Goal: Find specific page/section: Find specific page/section

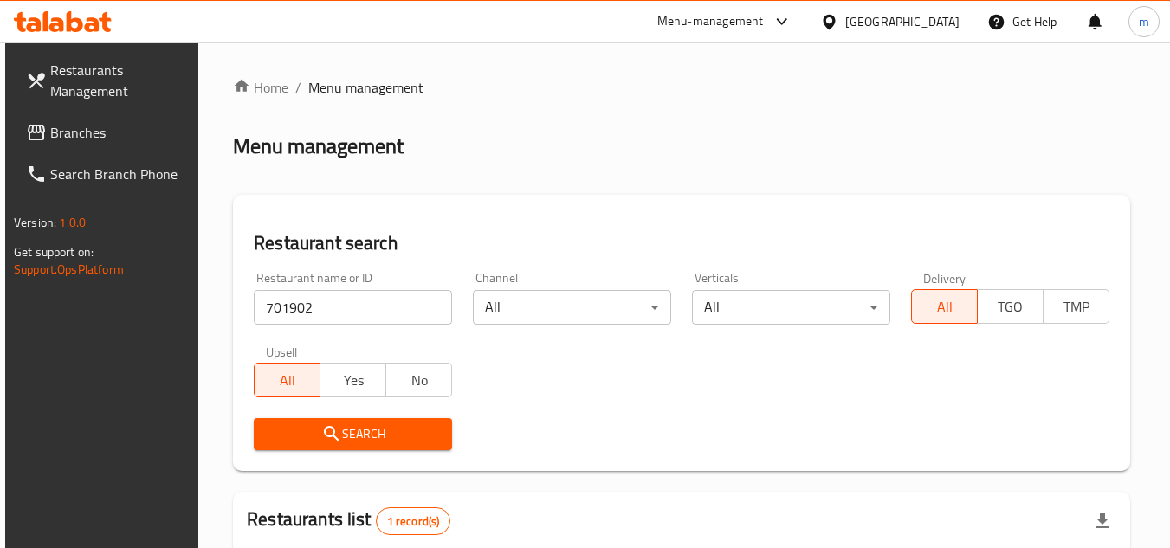
scroll to position [224, 0]
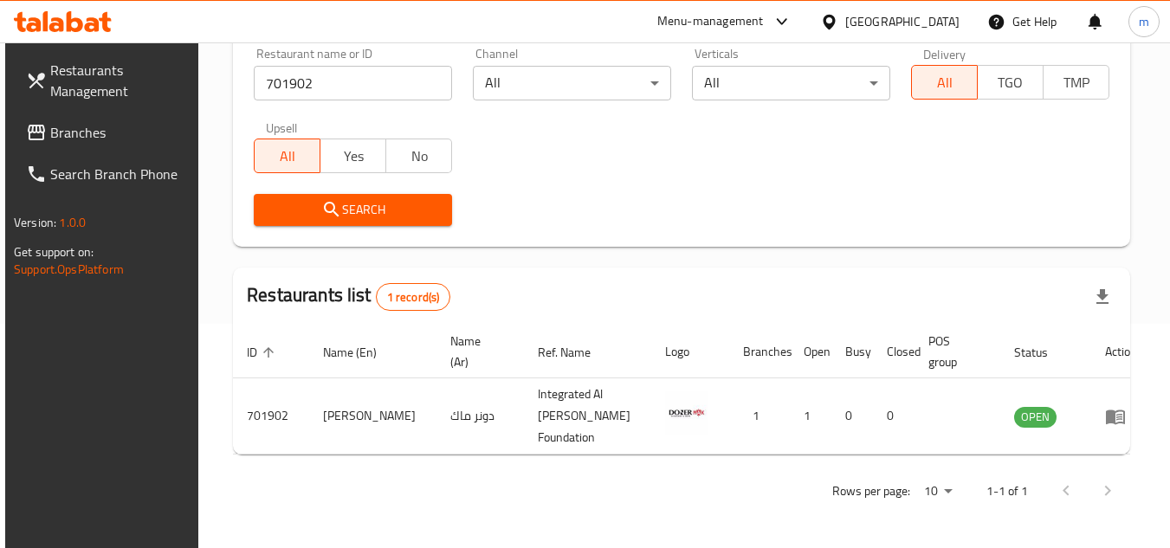
click at [845, 12] on div at bounding box center [832, 21] width 25 height 19
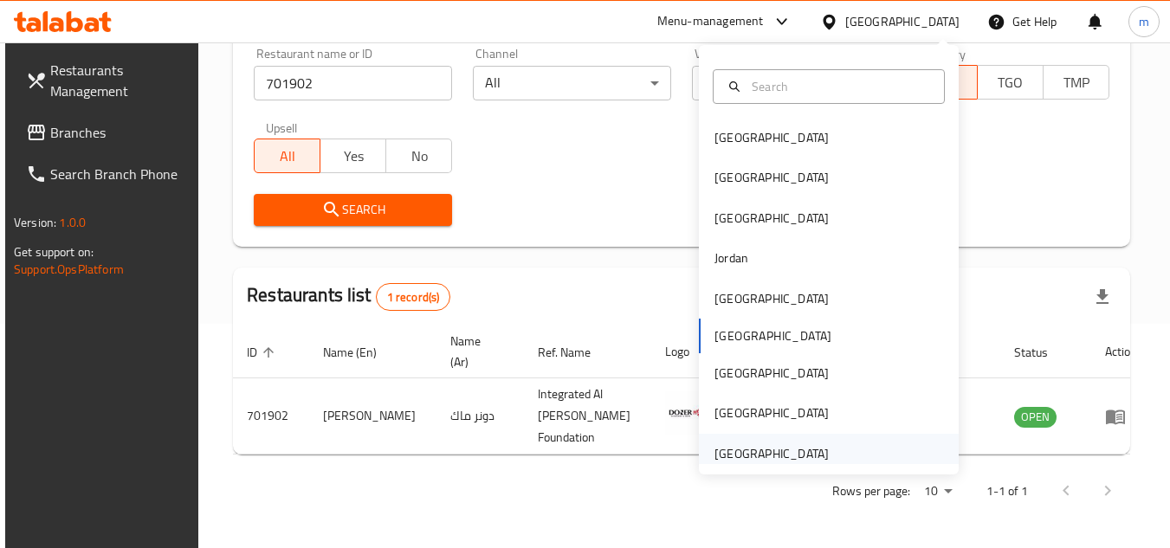
click at [767, 444] on div "[GEOGRAPHIC_DATA]" at bounding box center [771, 453] width 114 height 19
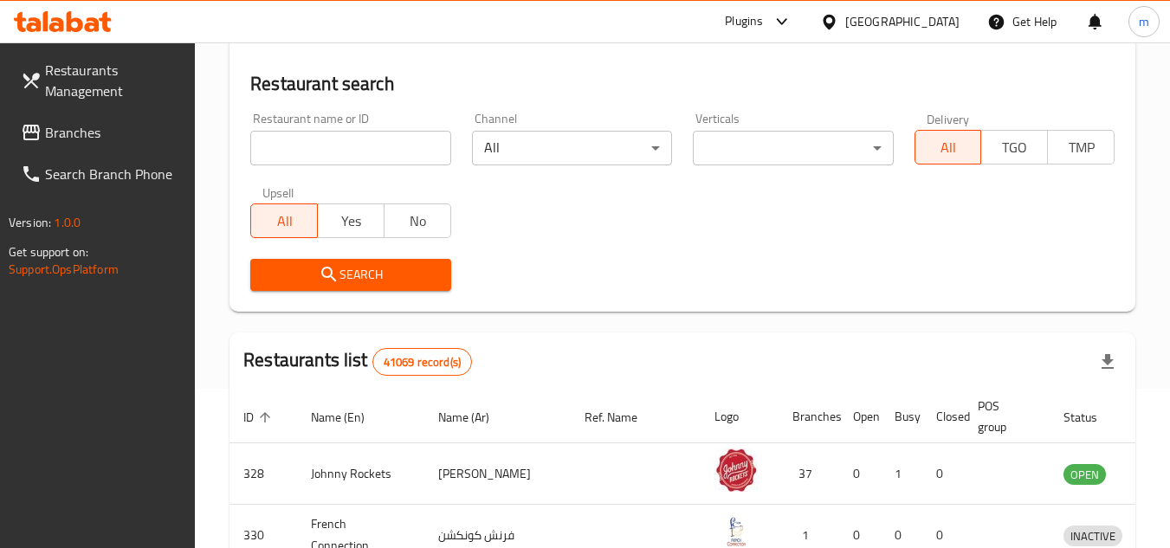
scroll to position [224, 0]
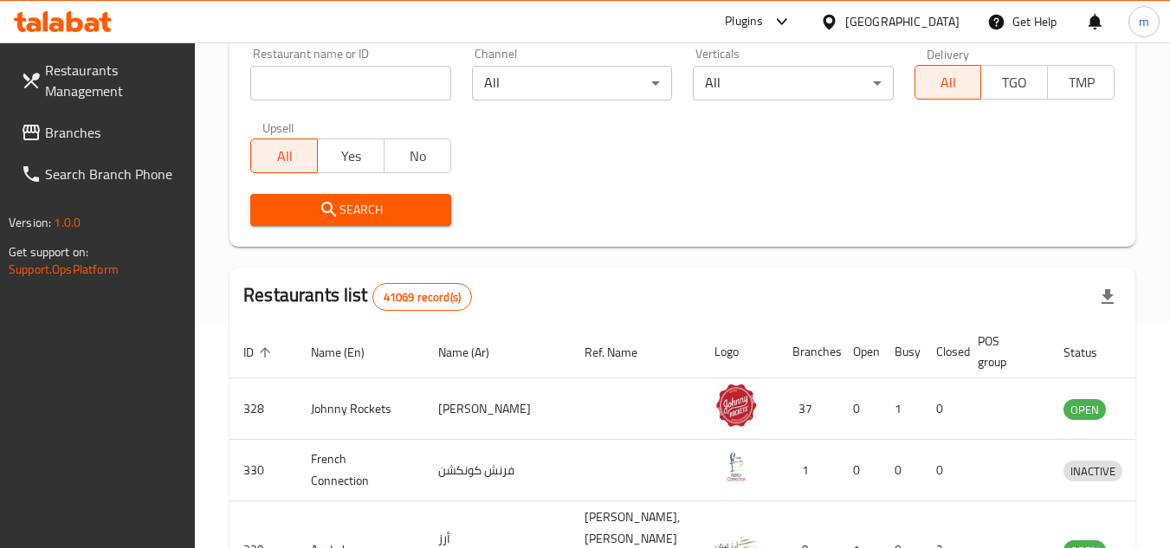
click at [851, 27] on div "[GEOGRAPHIC_DATA]" at bounding box center [902, 21] width 114 height 19
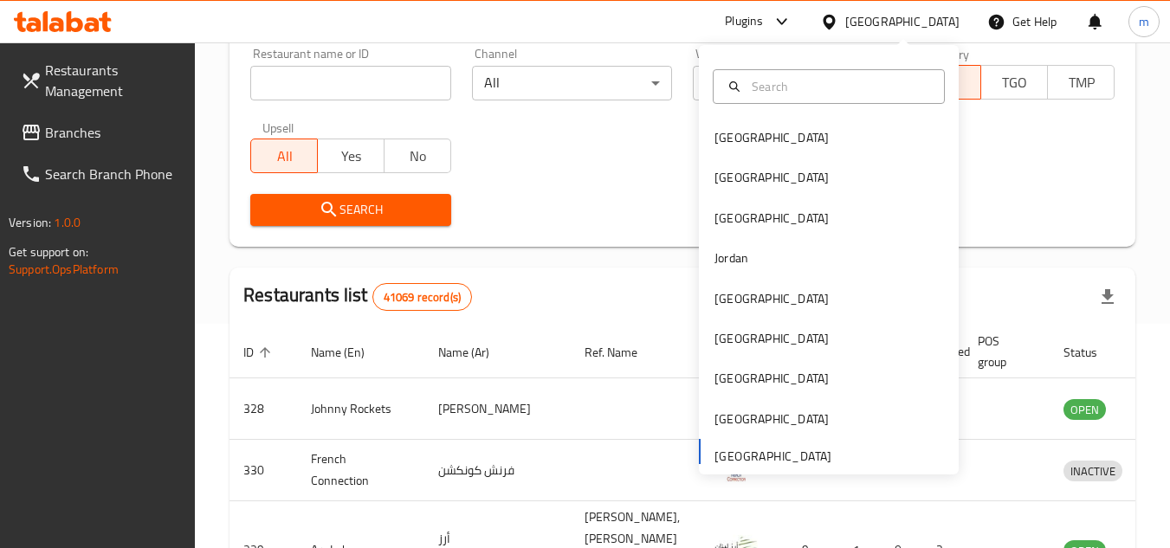
click at [85, 138] on span "Branches" at bounding box center [113, 132] width 137 height 21
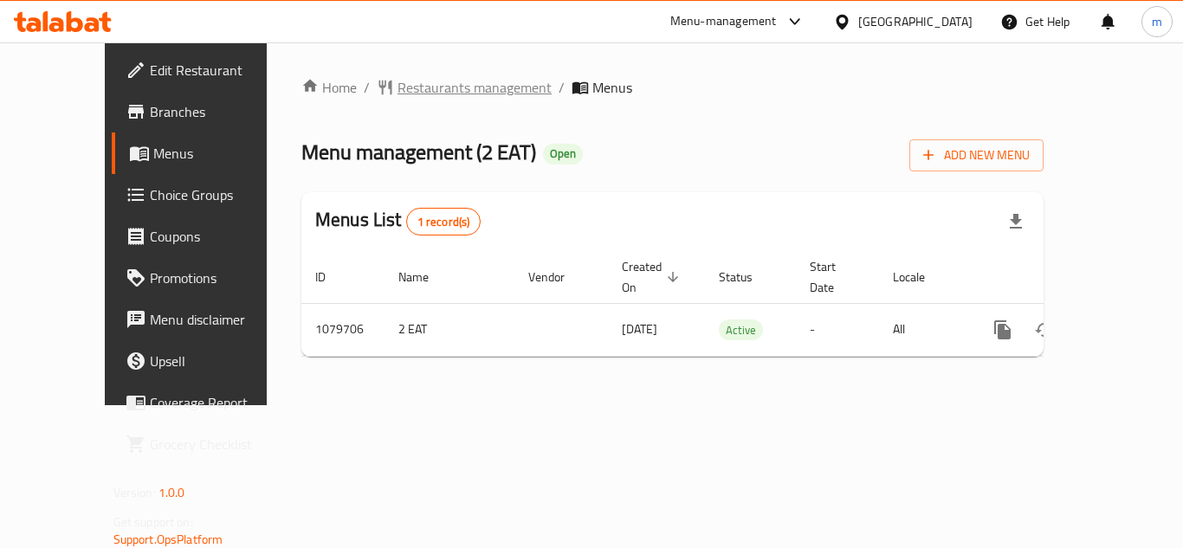
click at [448, 97] on span "Restaurants management" at bounding box center [474, 87] width 154 height 21
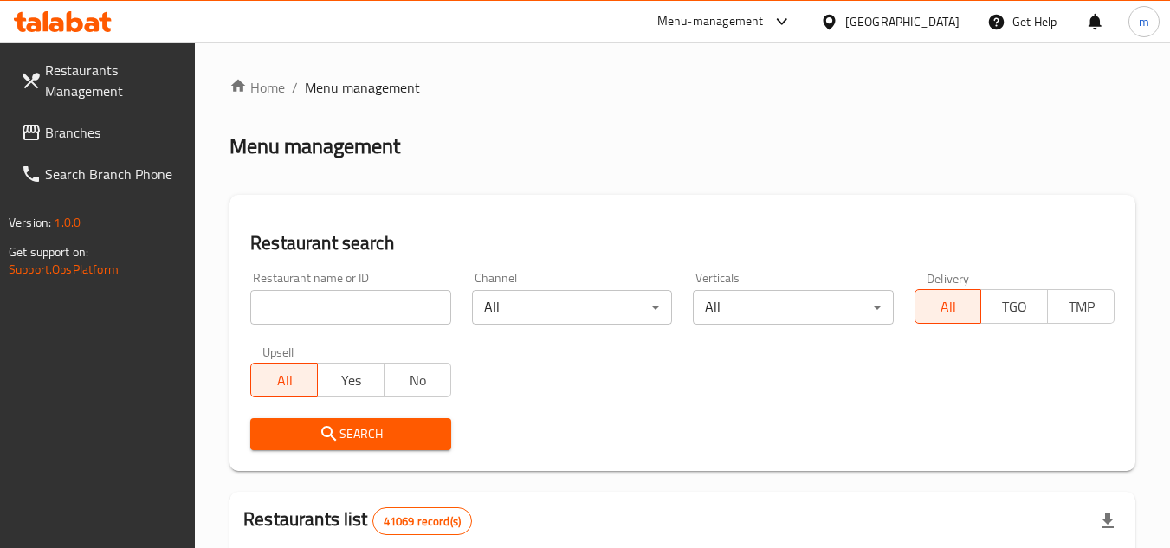
click at [305, 303] on input "search" at bounding box center [350, 307] width 200 height 35
paste input "664156"
type input "664156"
click at [313, 433] on span "Search" at bounding box center [350, 434] width 172 height 22
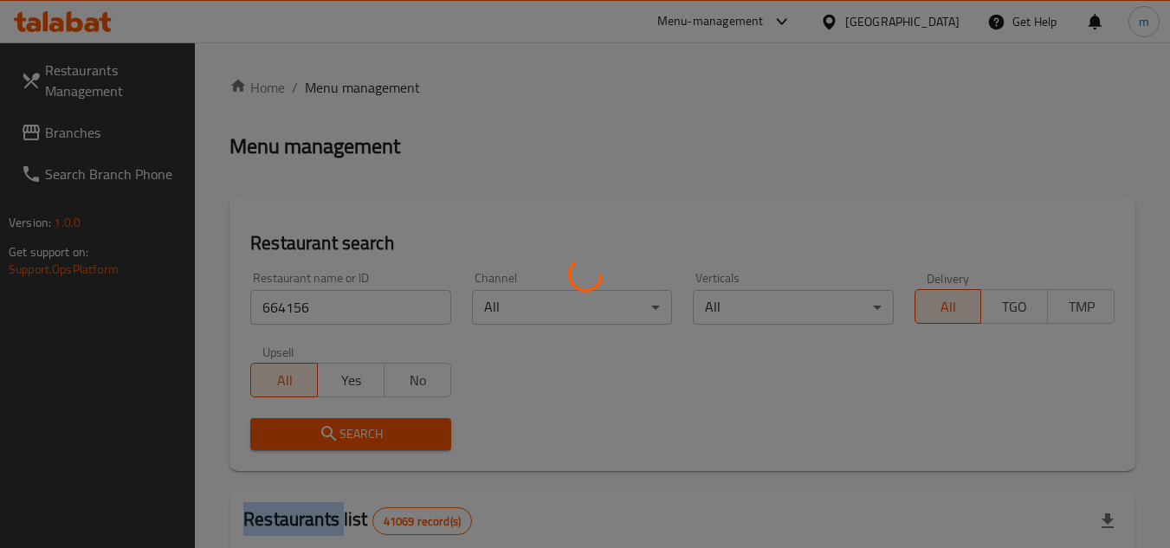
click at [313, 433] on div at bounding box center [585, 274] width 1170 height 548
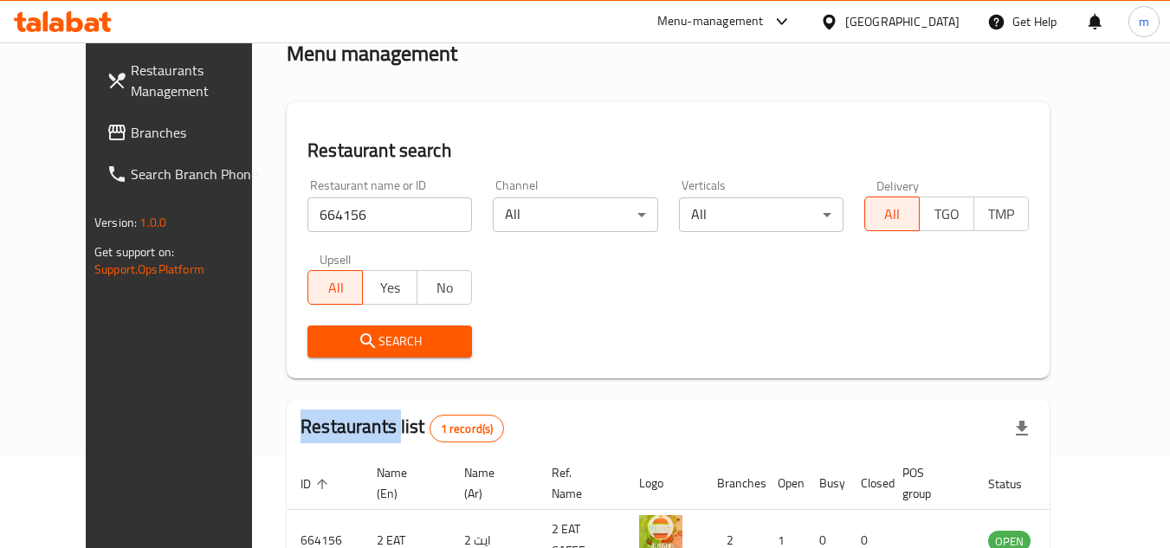
scroll to position [210, 0]
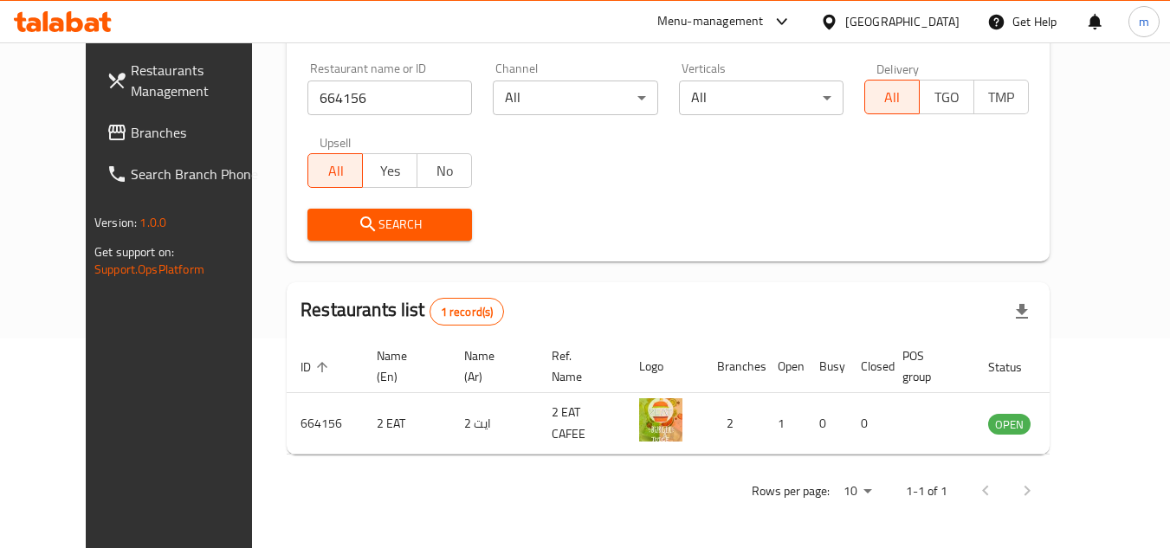
click at [882, 21] on div "[GEOGRAPHIC_DATA]" at bounding box center [902, 21] width 114 height 19
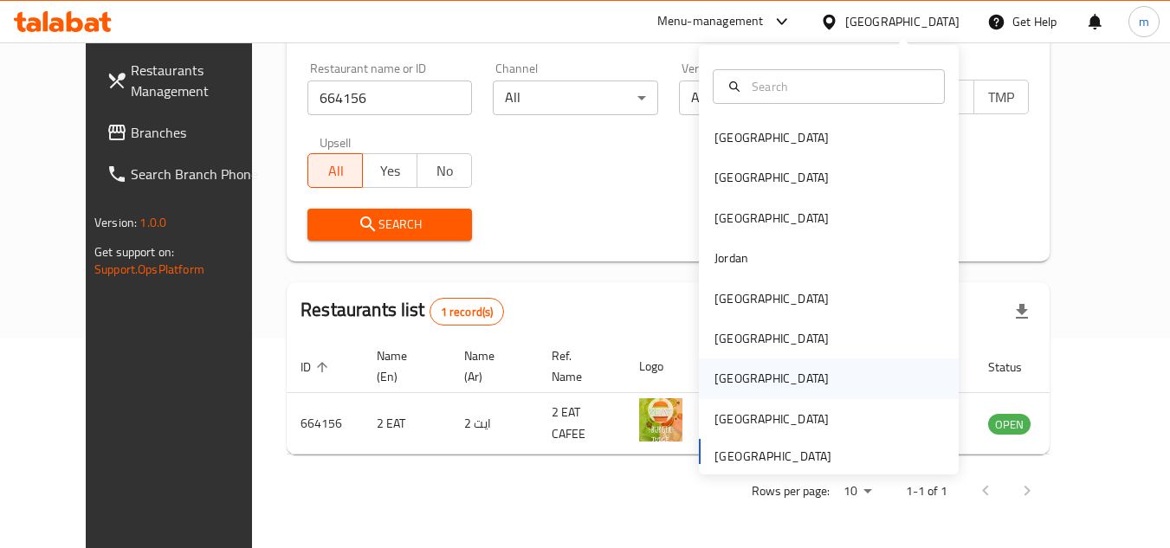
click at [717, 379] on div "[GEOGRAPHIC_DATA]" at bounding box center [771, 378] width 114 height 19
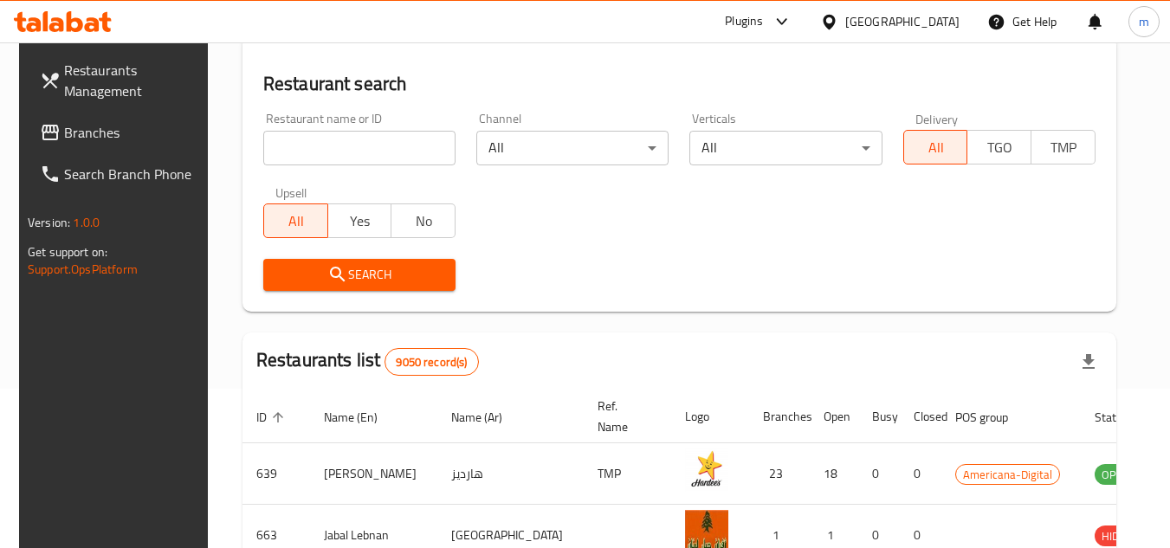
scroll to position [210, 0]
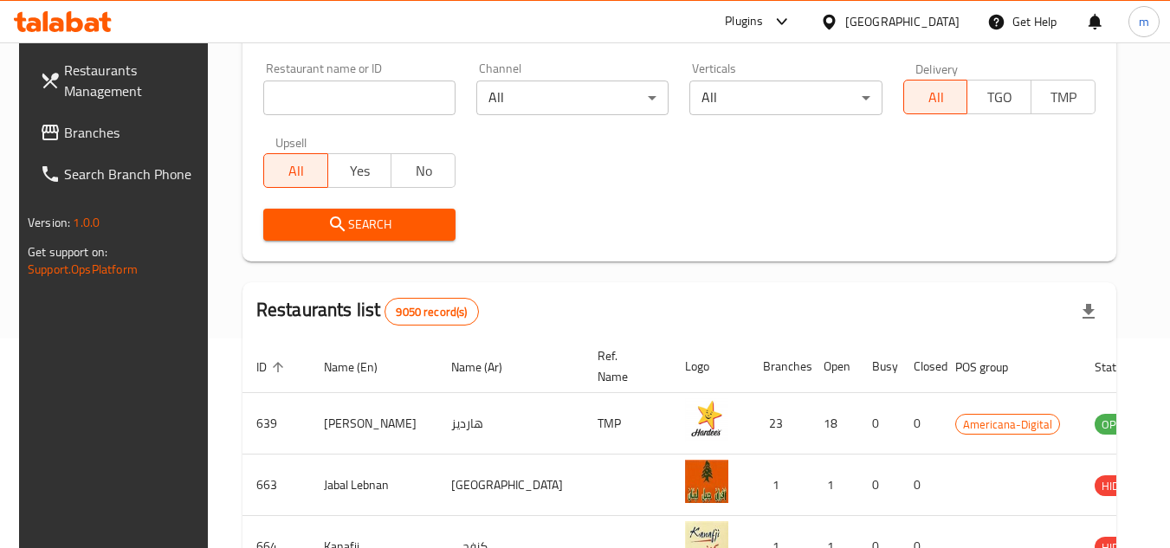
click at [109, 140] on span "Branches" at bounding box center [132, 132] width 137 height 21
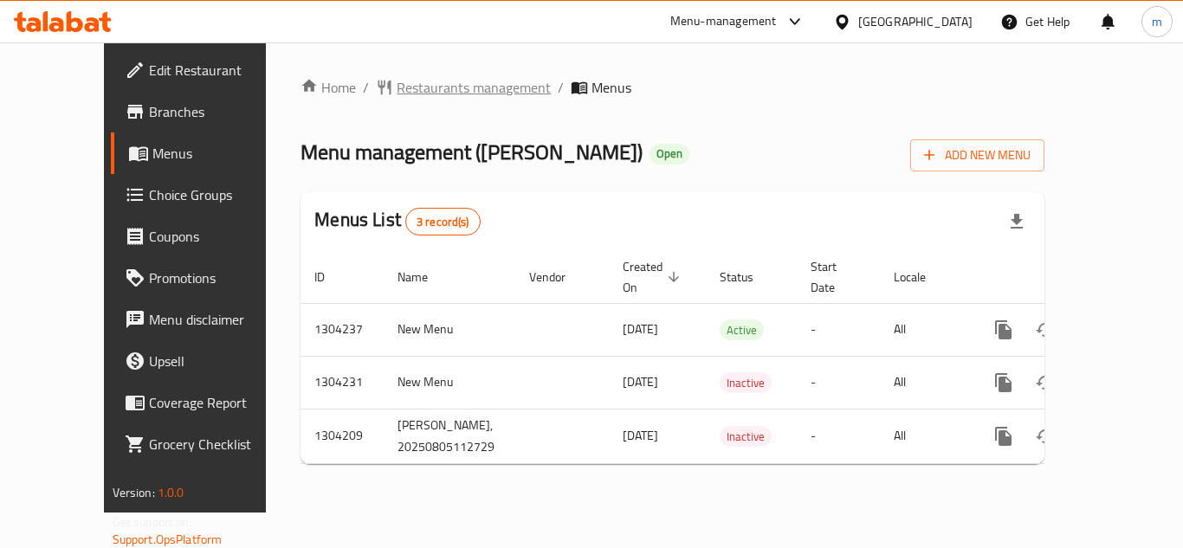
click at [417, 96] on span "Restaurants management" at bounding box center [473, 87] width 154 height 21
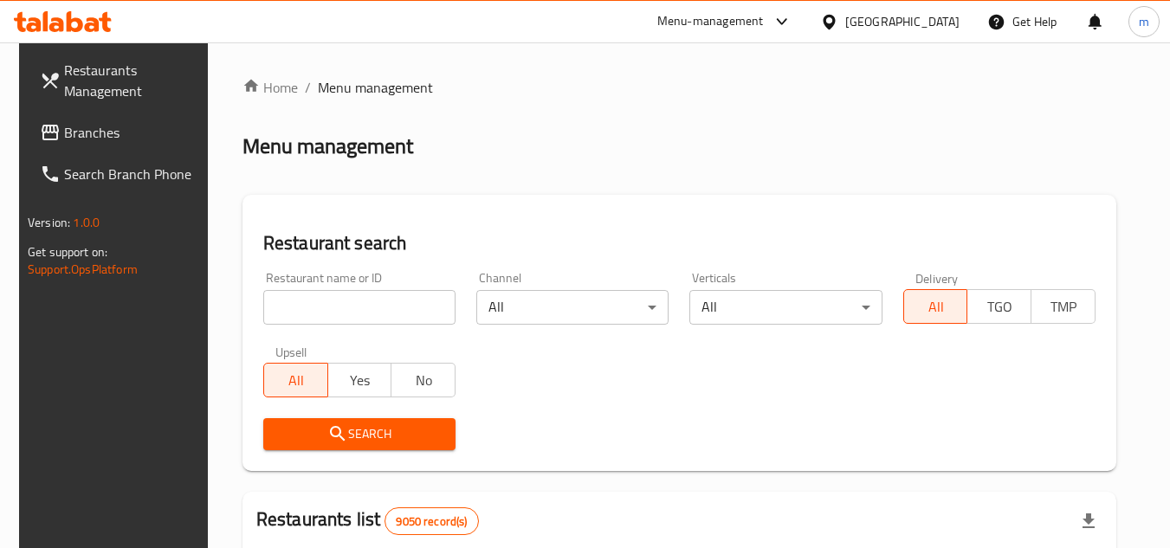
click at [345, 304] on input "search" at bounding box center [359, 307] width 192 height 35
paste input "/703134"
click at [270, 310] on input "/703134" at bounding box center [359, 307] width 192 height 35
type input "703134"
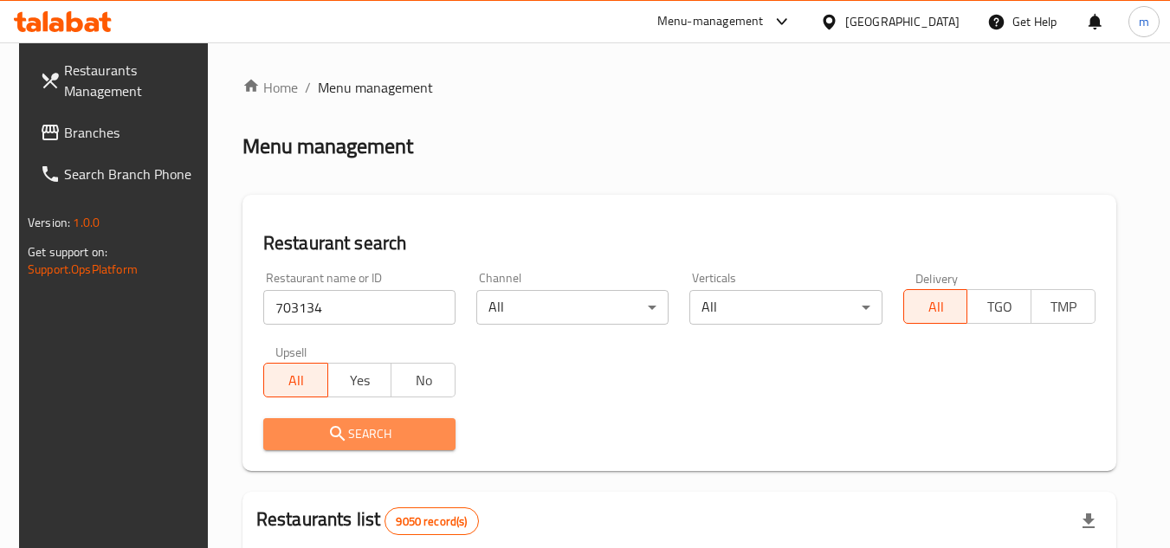
click at [329, 429] on icon "submit" at bounding box center [337, 433] width 21 height 21
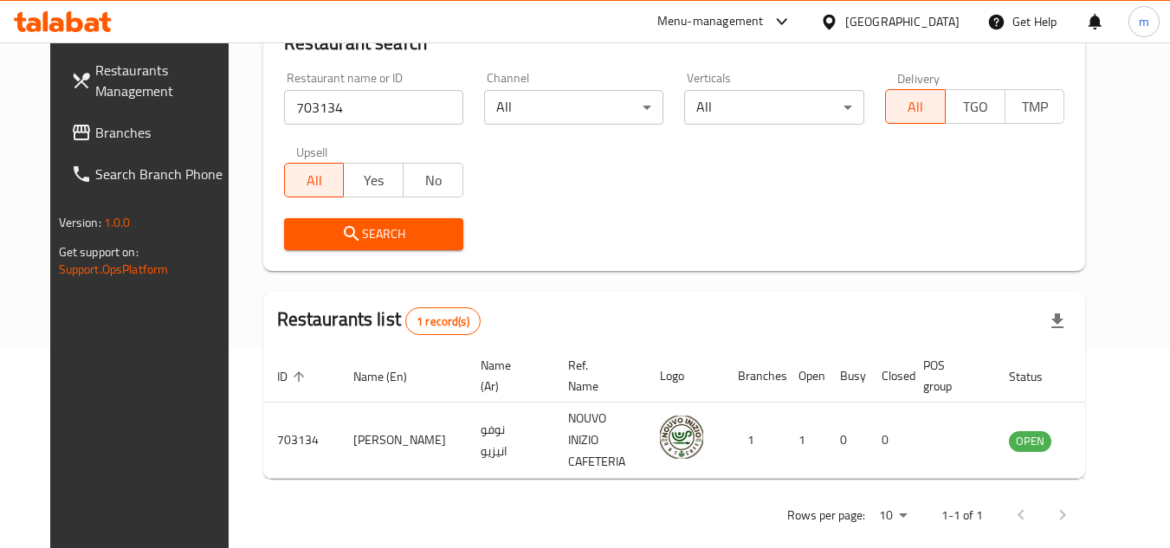
scroll to position [210, 0]
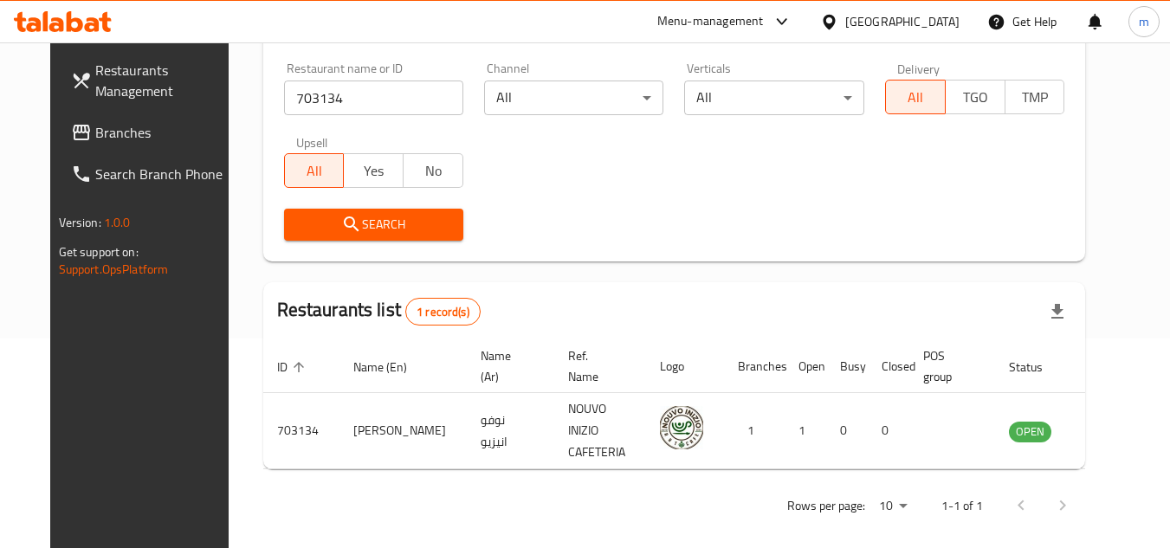
click at [835, 23] on icon at bounding box center [828, 21] width 12 height 15
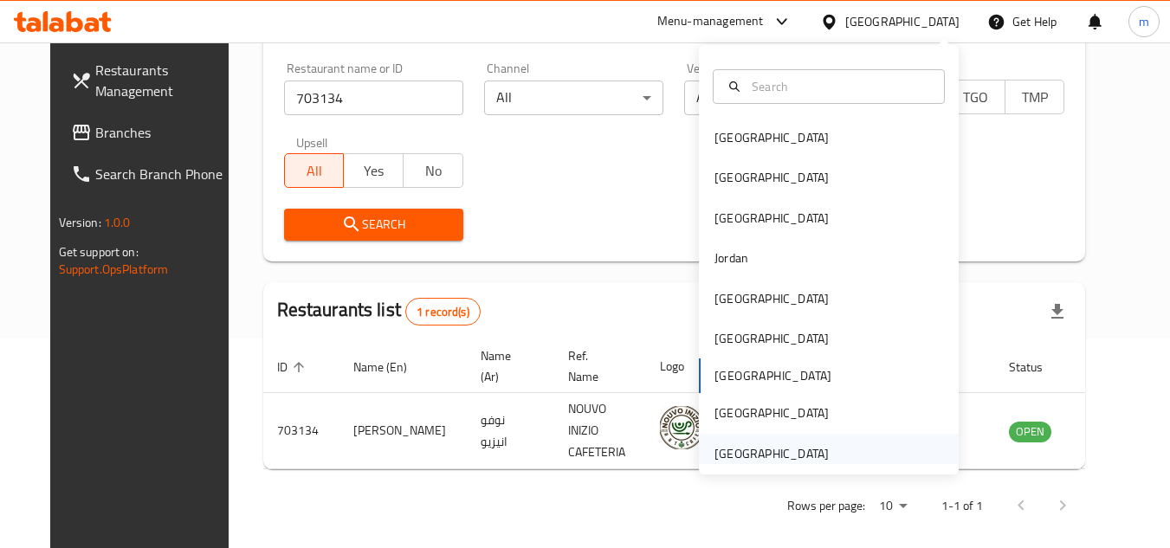
click at [732, 448] on div "[GEOGRAPHIC_DATA]" at bounding box center [771, 453] width 114 height 19
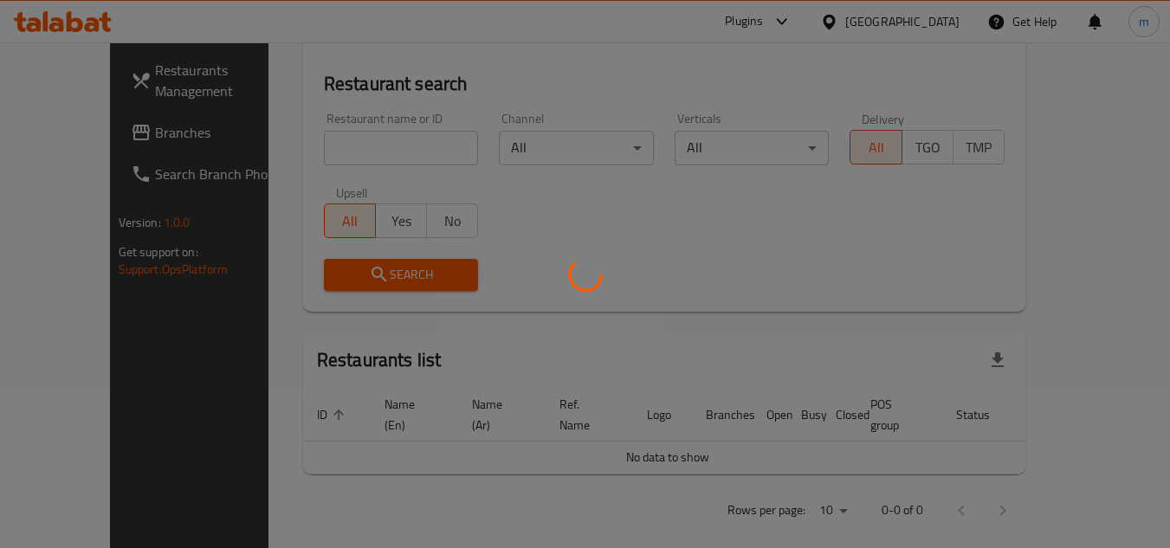
scroll to position [210, 0]
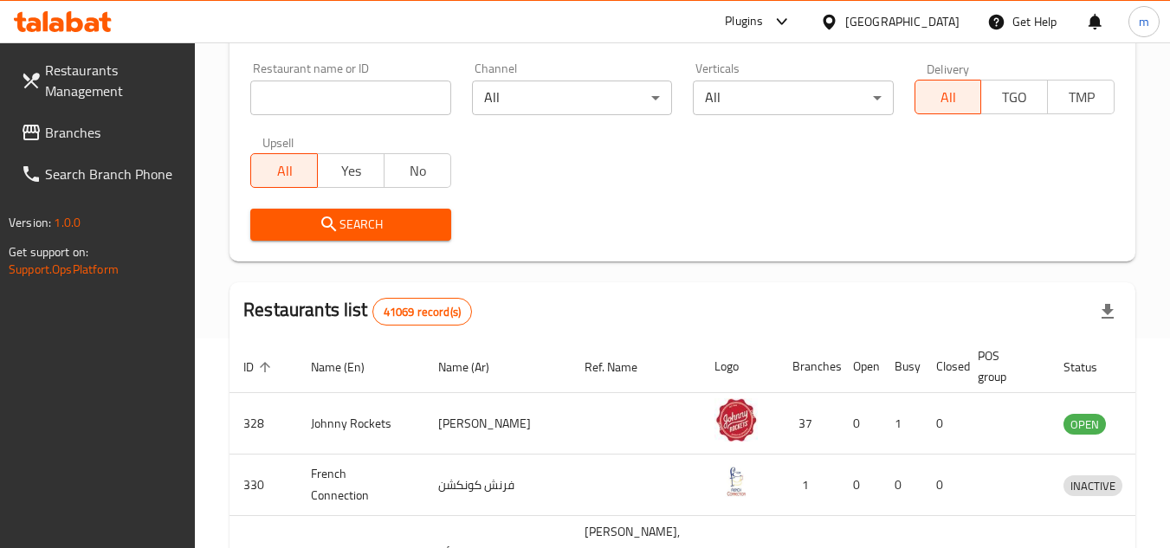
click at [81, 134] on span "Branches" at bounding box center [113, 132] width 137 height 21
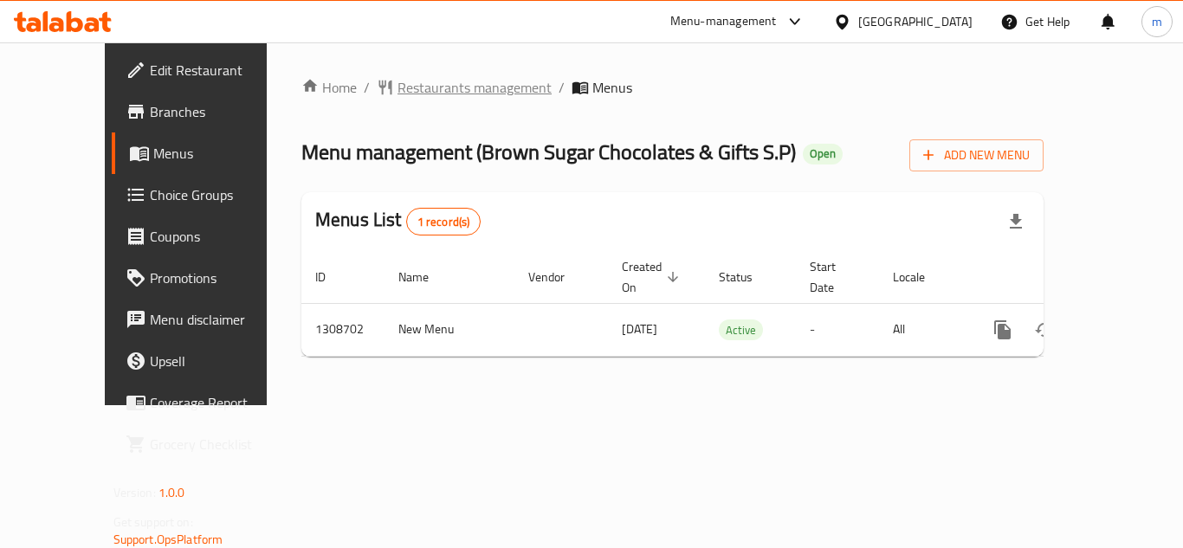
click at [397, 91] on span "Restaurants management" at bounding box center [474, 87] width 154 height 21
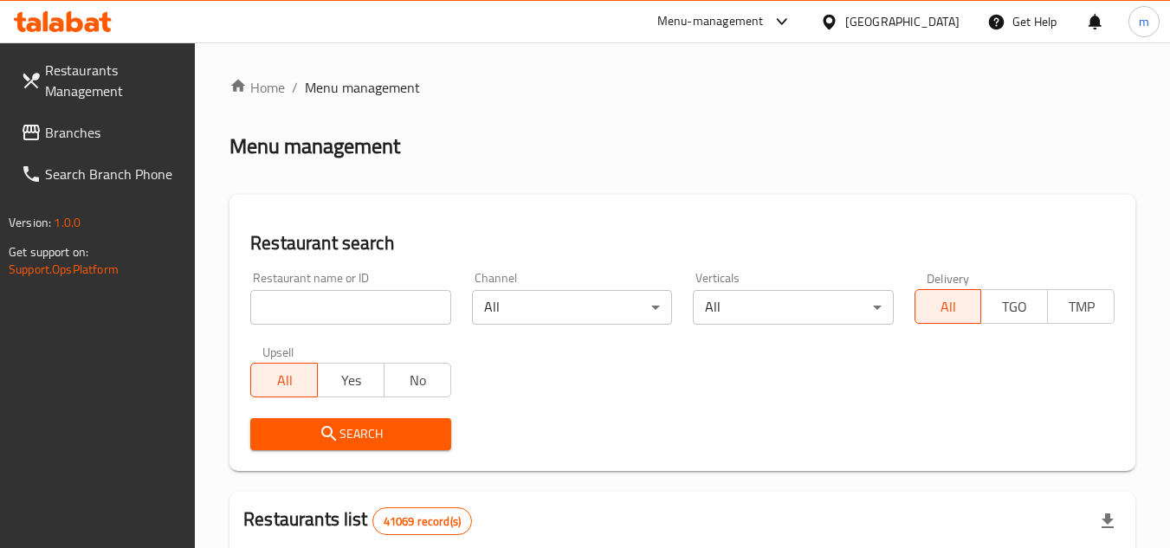
click at [360, 311] on input "search" at bounding box center [350, 307] width 200 height 35
paste input "703628"
type input "703628"
click at [338, 443] on icon "submit" at bounding box center [329, 433] width 21 height 21
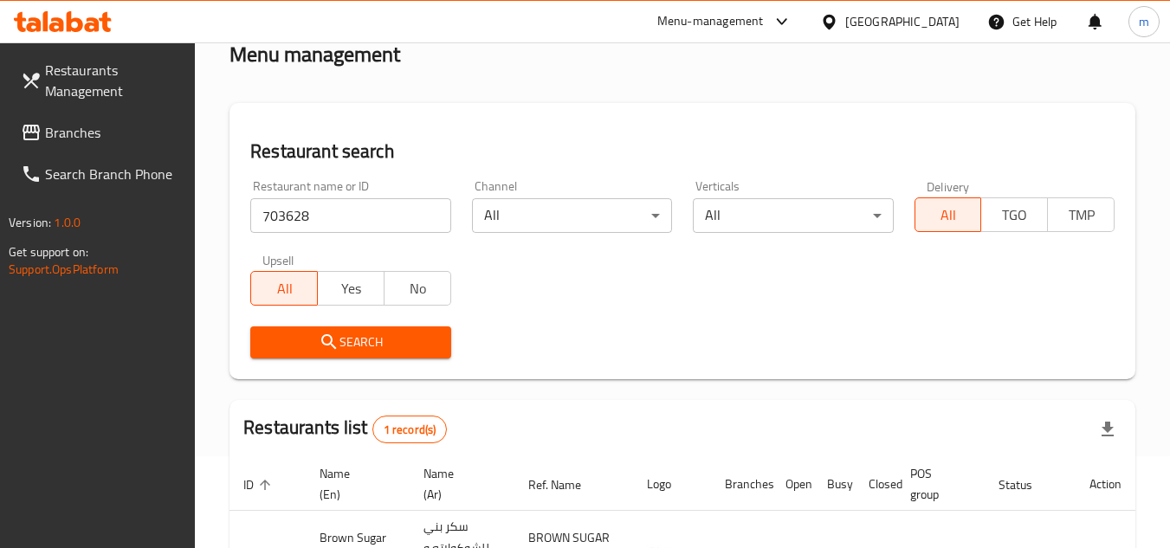
scroll to position [173, 0]
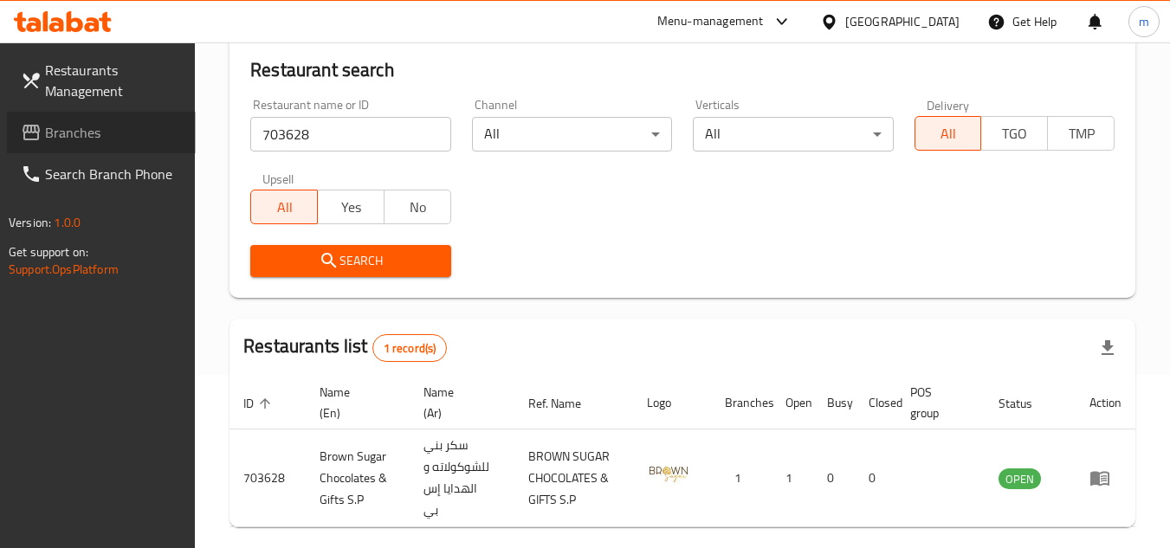
click at [78, 132] on span "Branches" at bounding box center [113, 132] width 137 height 21
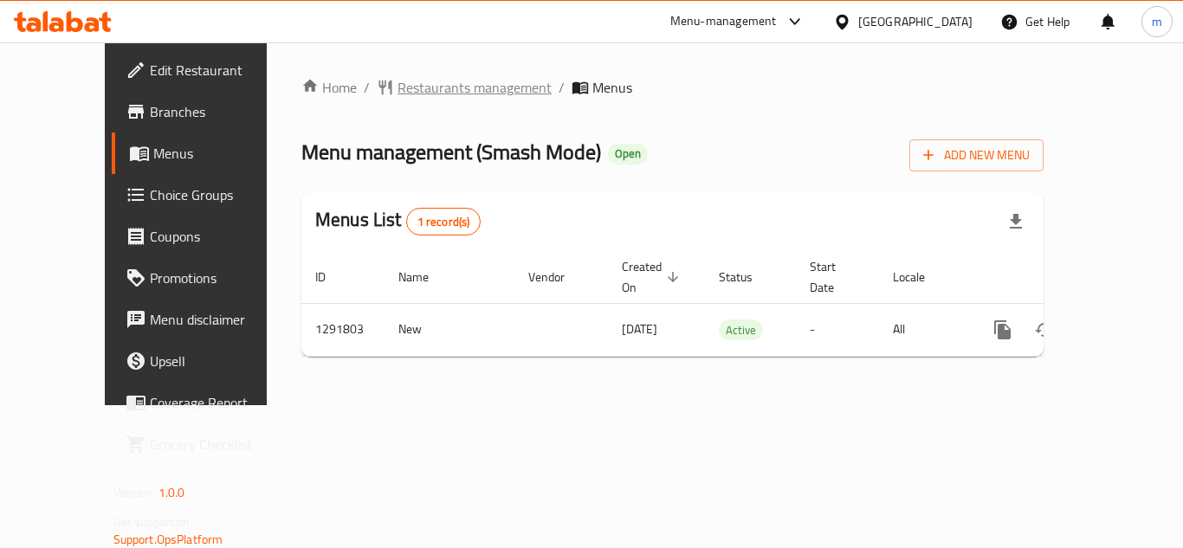
click at [419, 93] on span "Restaurants management" at bounding box center [474, 87] width 154 height 21
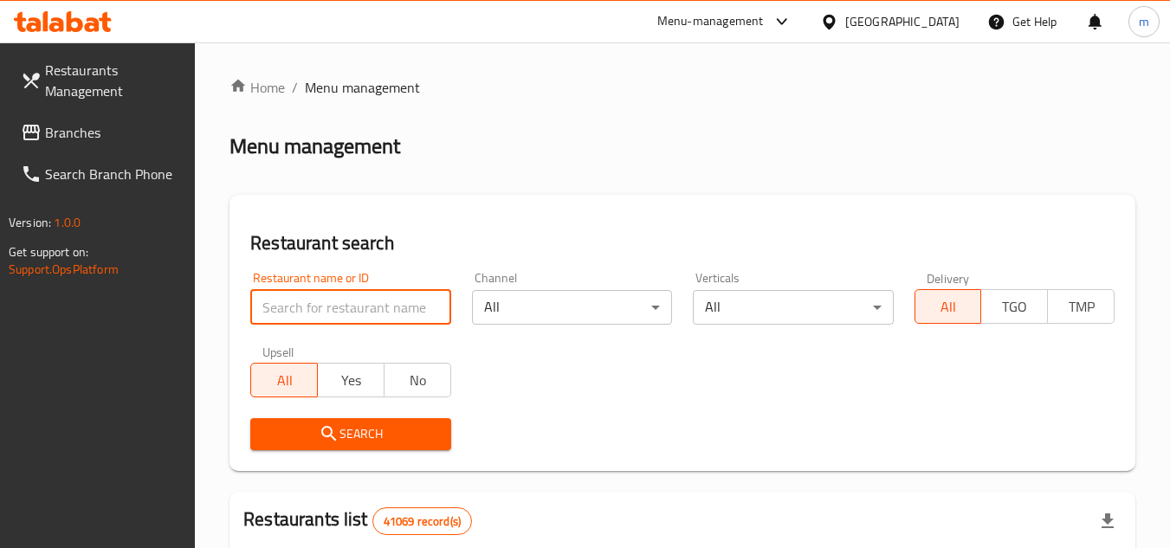
click at [314, 313] on input "search" at bounding box center [350, 307] width 200 height 35
paste input "698884"
type input "698884"
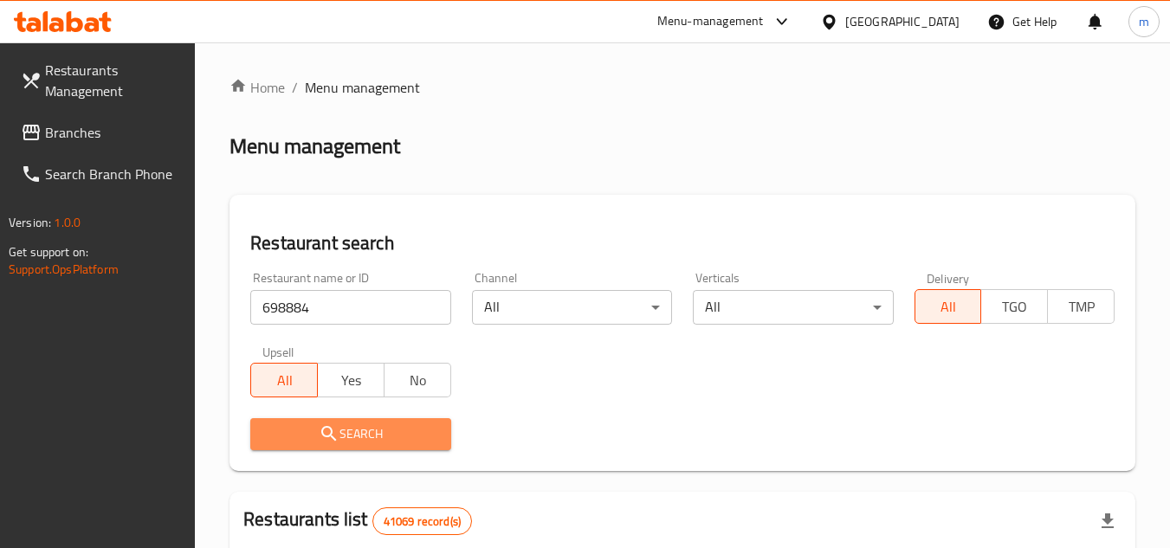
click at [332, 429] on icon "submit" at bounding box center [328, 433] width 15 height 15
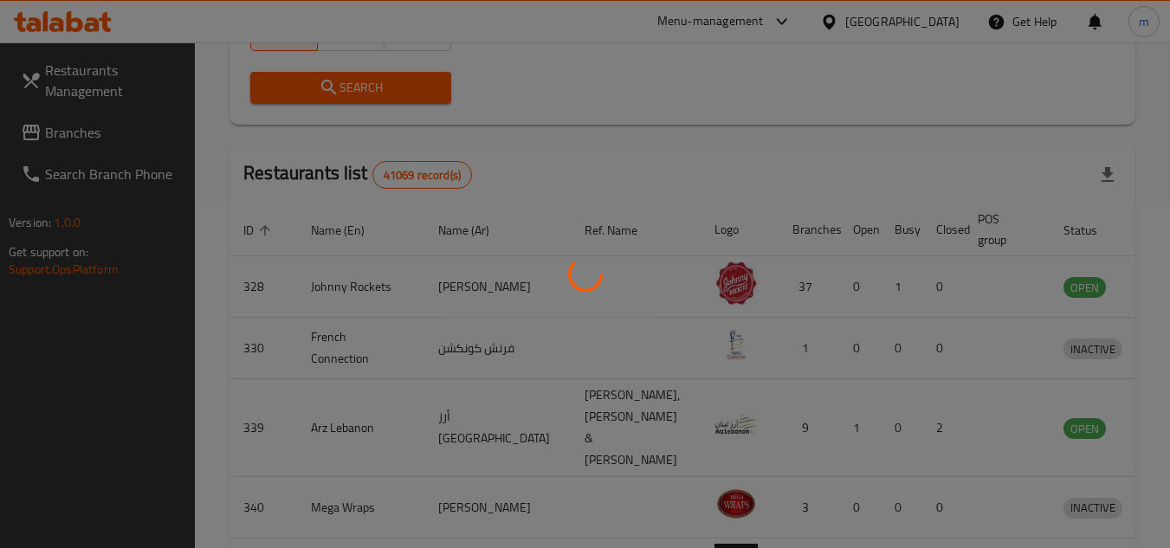
scroll to position [210, 0]
